Goal: Information Seeking & Learning: Check status

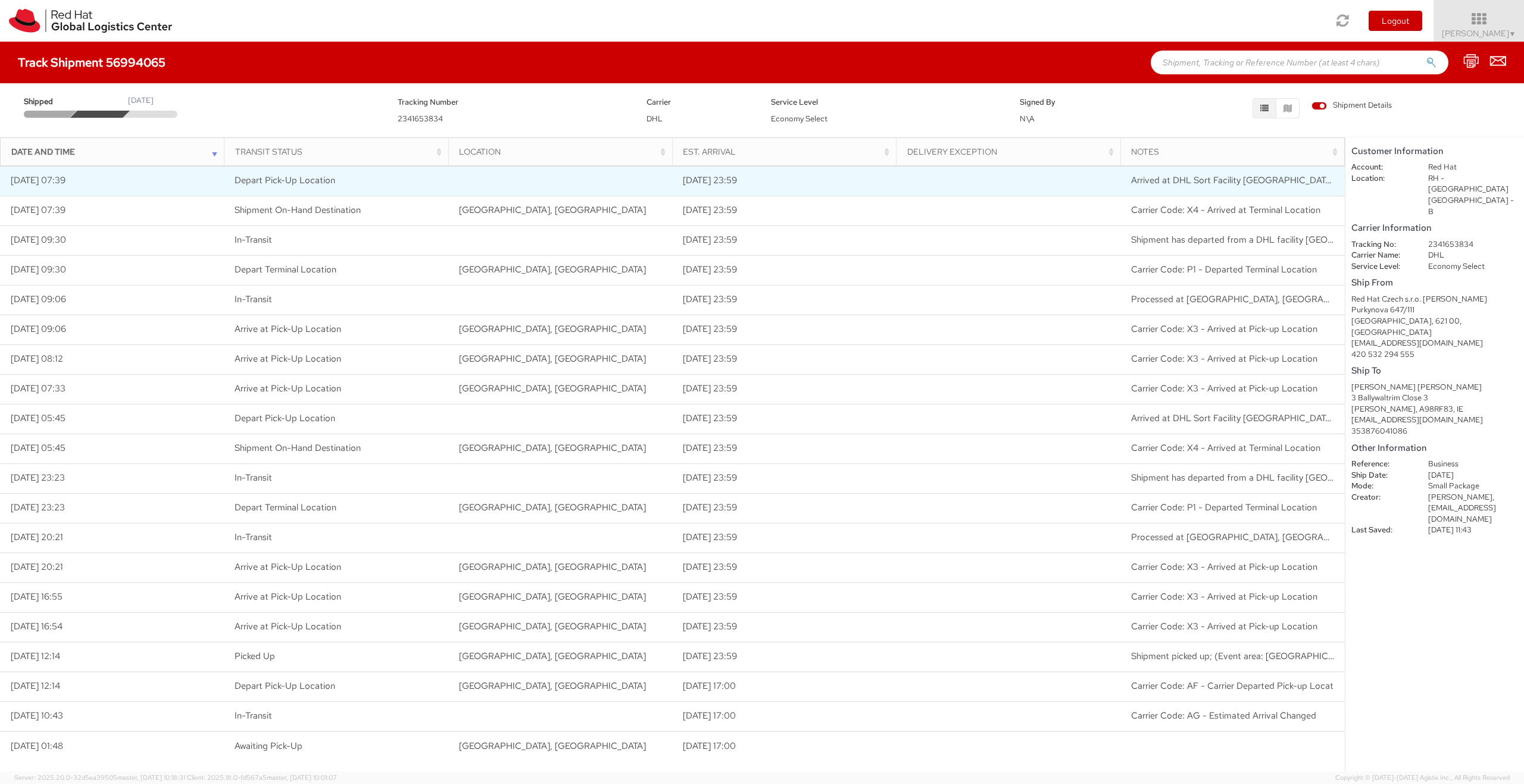
drag, startPoint x: 684, startPoint y: 182, endPoint x: 824, endPoint y: 182, distance: 140.0
click at [824, 182] on td "[DATE] 23:59" at bounding box center [785, 180] width 225 height 29
click at [1224, 179] on span "Arrived at DHL Sort Facility [GEOGRAPHIC_DATA]-[GEOGRAPHIC_DATA], [GEOGRAPHIC_D…" at bounding box center [1451, 180] width 640 height 12
